Goal: Information Seeking & Learning: Learn about a topic

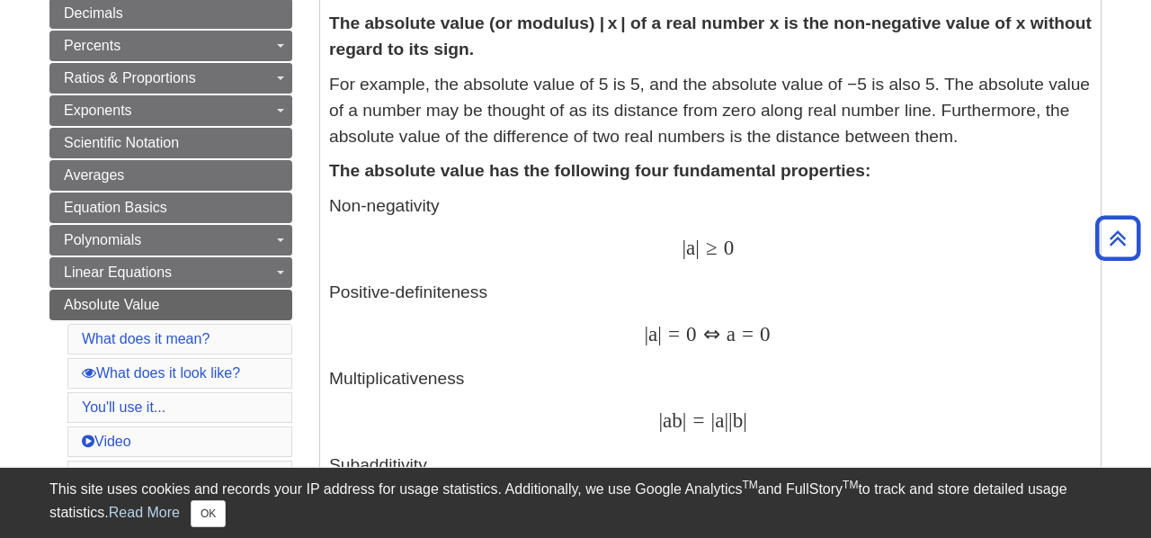
scroll to position [421, 0]
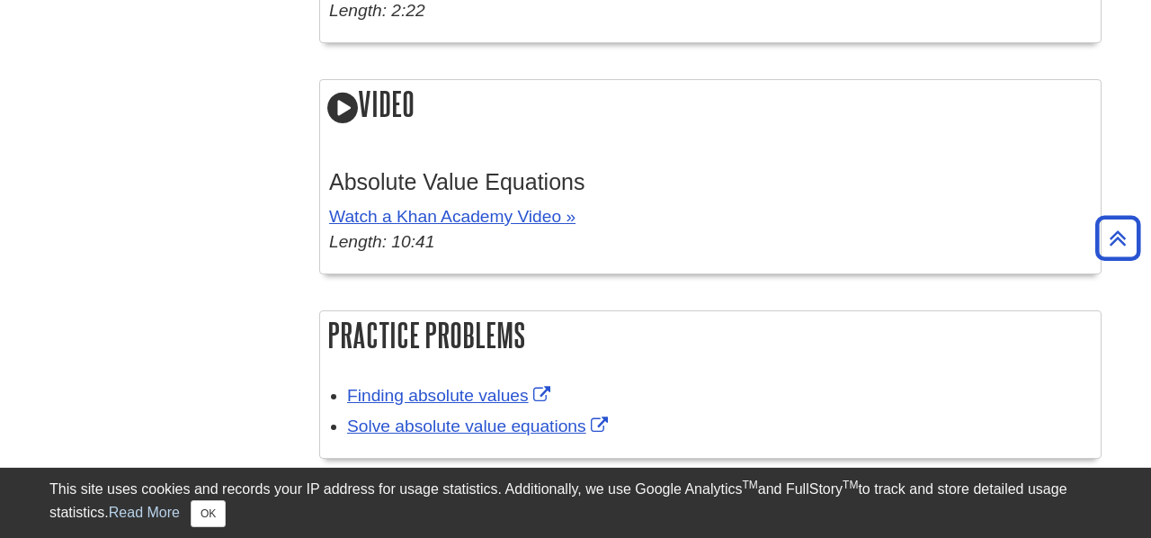
scroll to position [3139, 0]
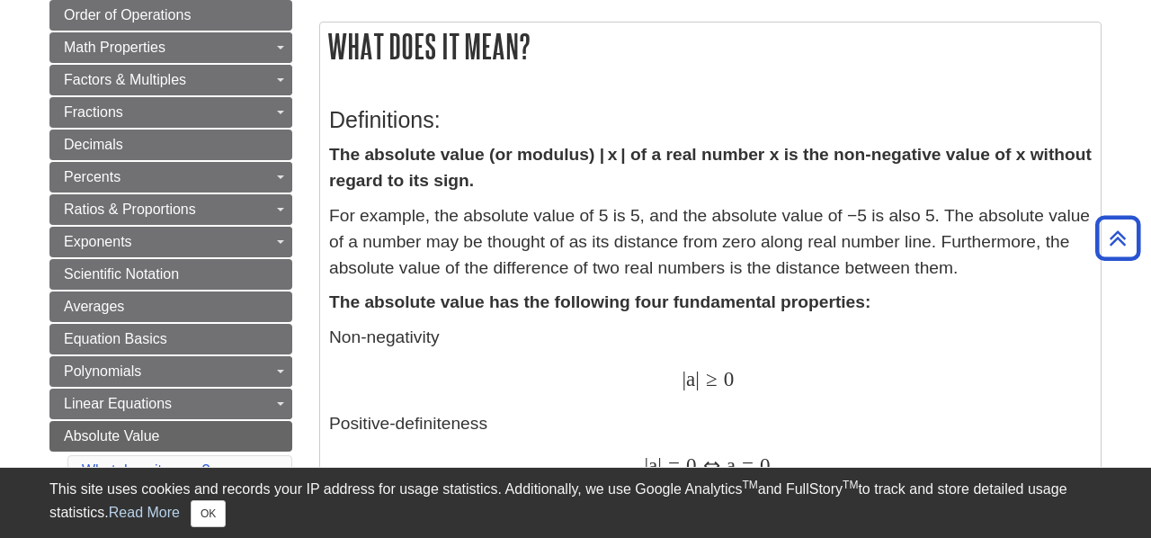
scroll to position [282, 0]
